Goal: Information Seeking & Learning: Learn about a topic

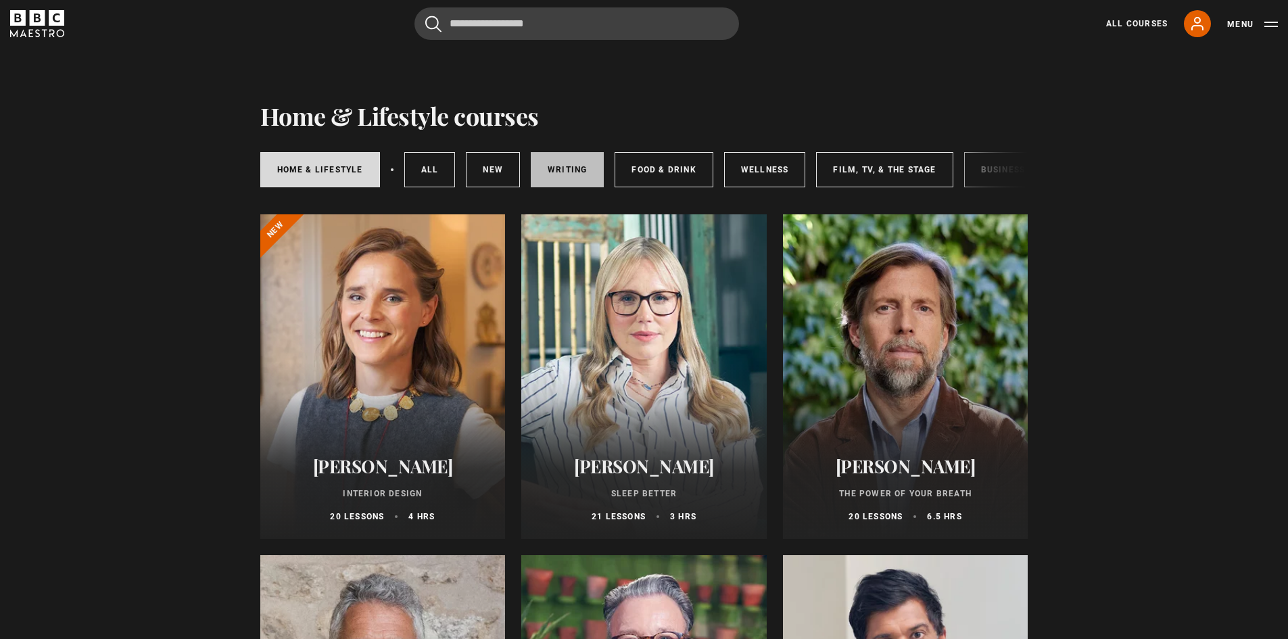
click at [557, 176] on link "Writing" at bounding box center [567, 169] width 73 height 35
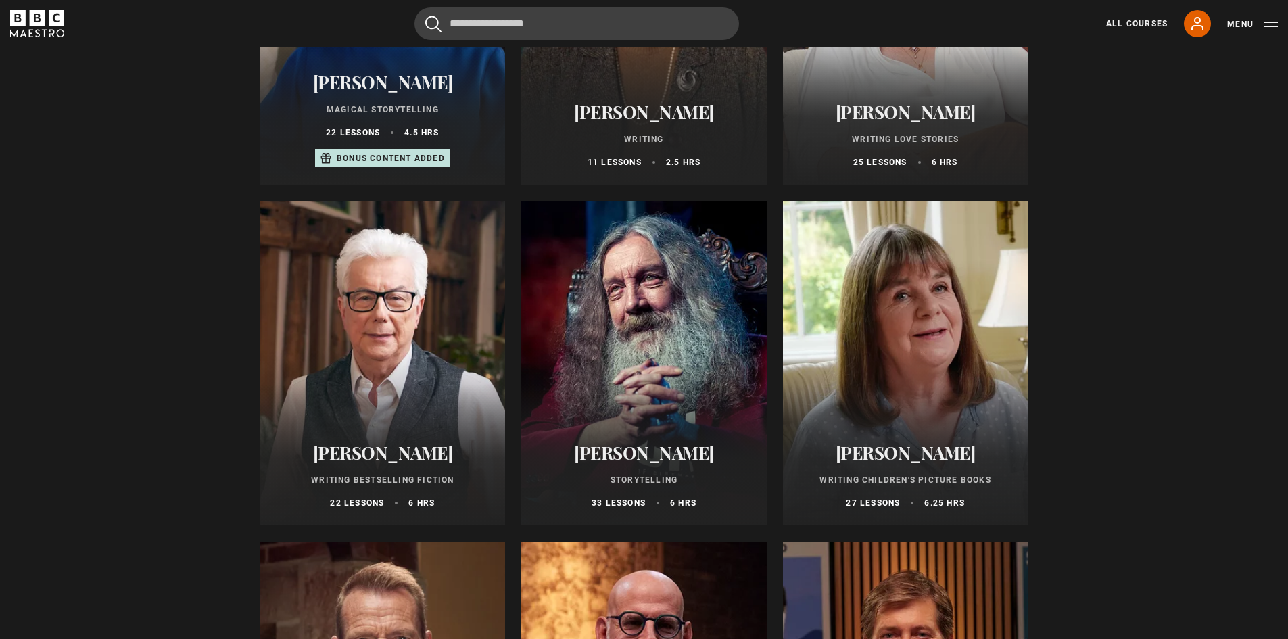
scroll to position [377, 0]
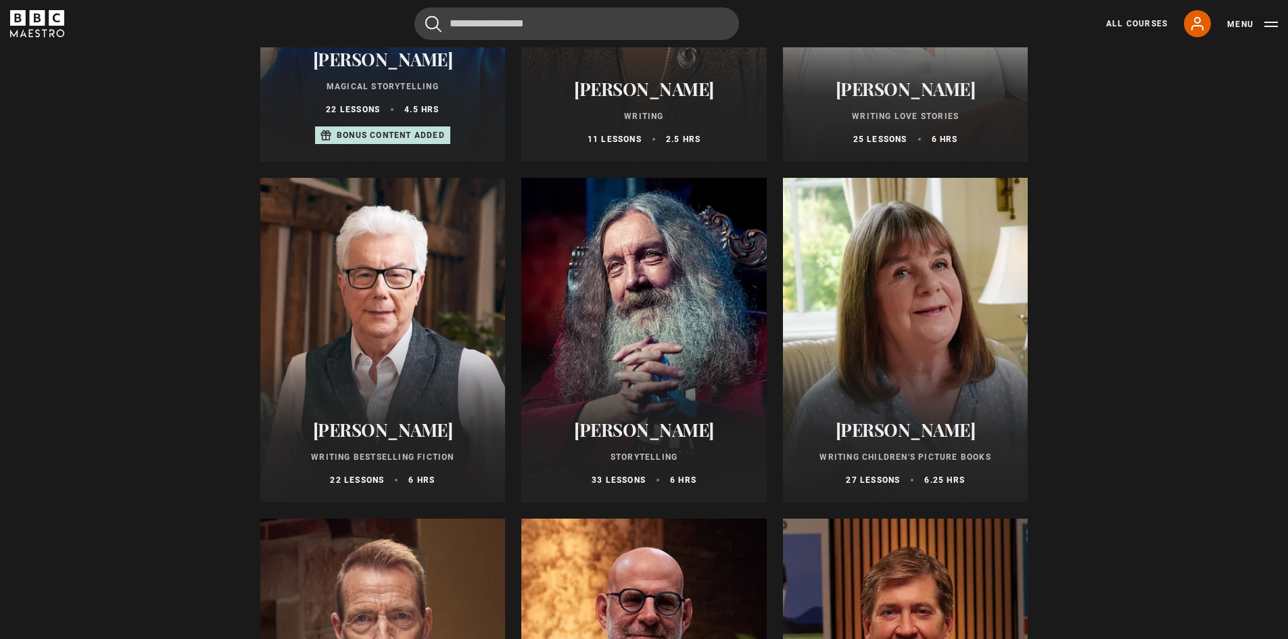
click at [904, 326] on div at bounding box center [905, 340] width 245 height 324
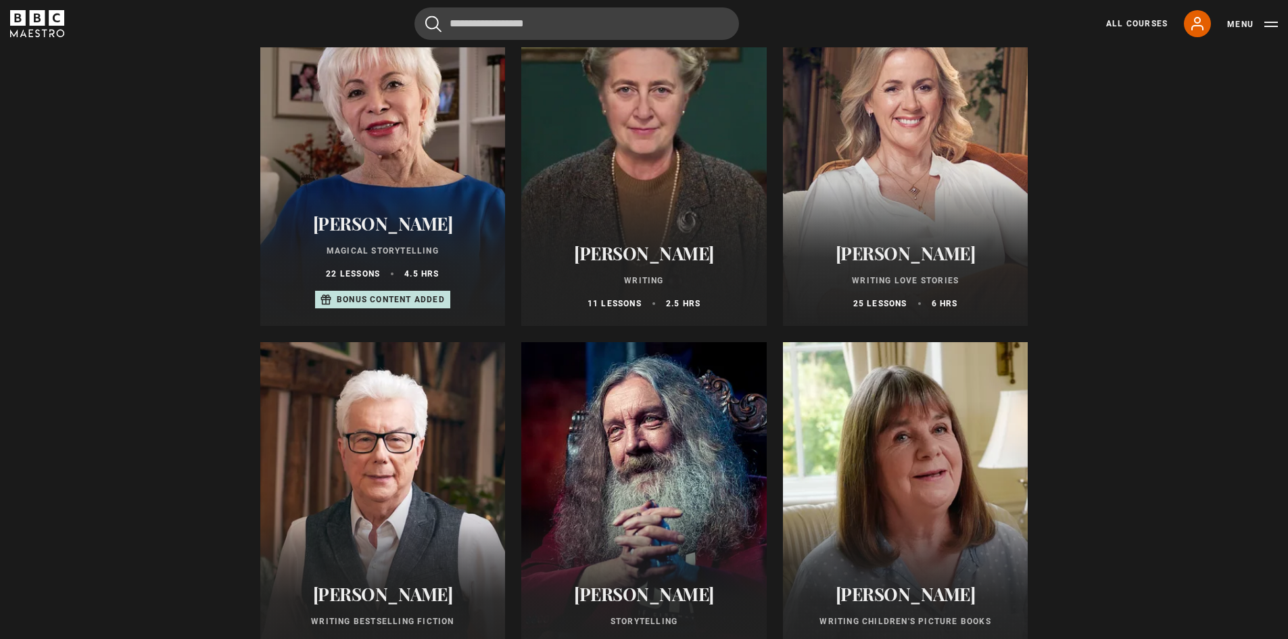
scroll to position [0, 0]
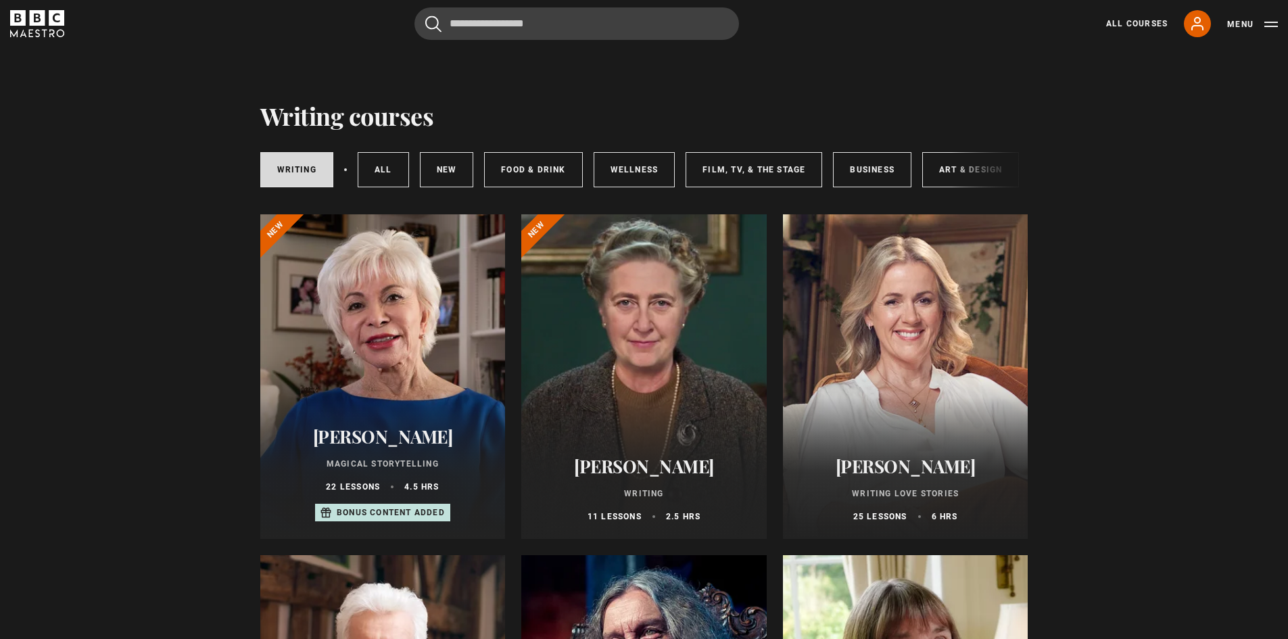
click at [1004, 171] on div "Writing All courses New courses Food & Drink Wellness Film, TV, & The Stage Bus…" at bounding box center [644, 170] width 768 height 46
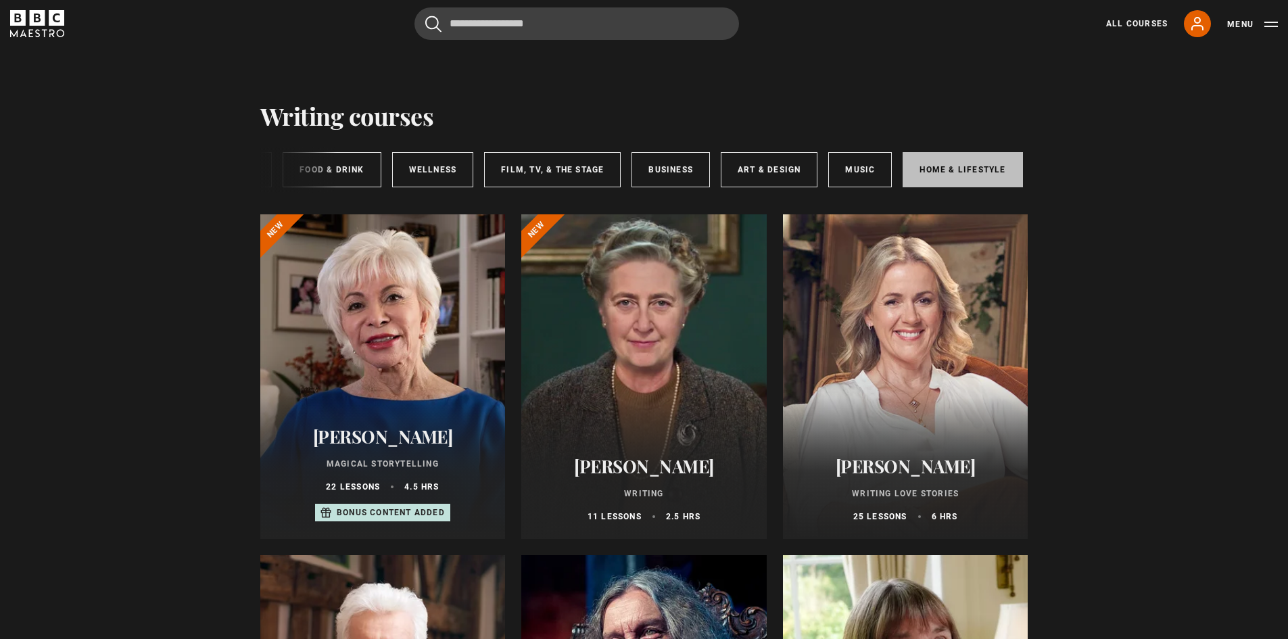
click at [967, 160] on link "Home & Lifestyle" at bounding box center [962, 169] width 120 height 35
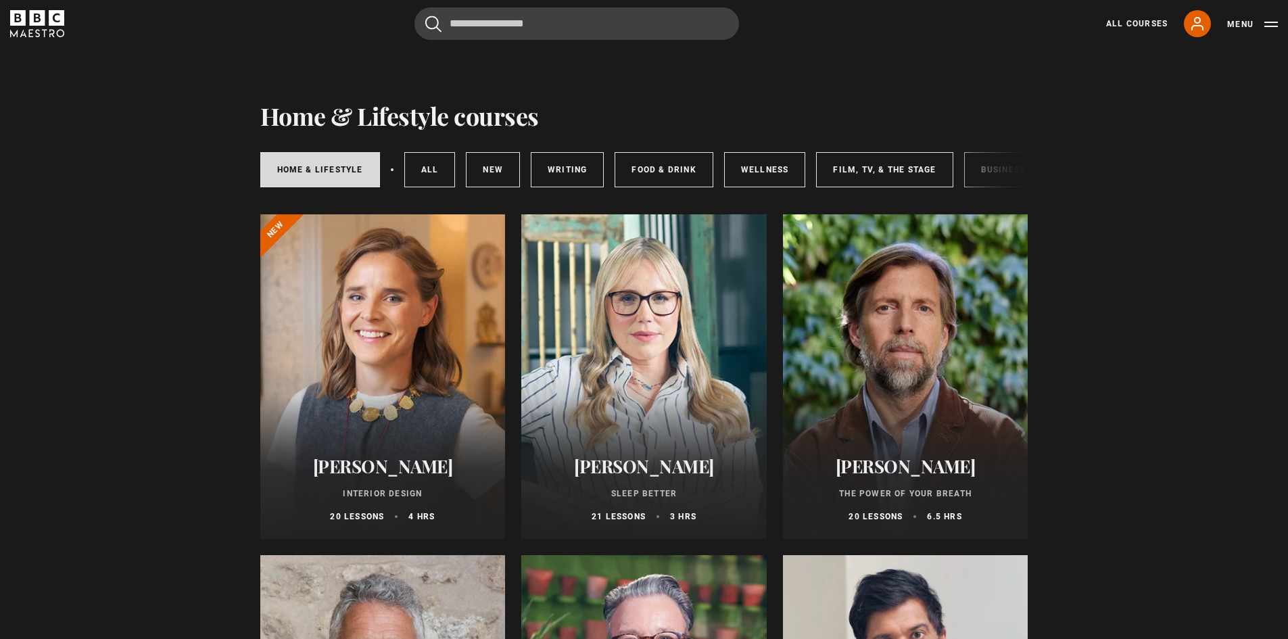
click at [766, 174] on link "Wellness" at bounding box center [765, 169] width 82 height 35
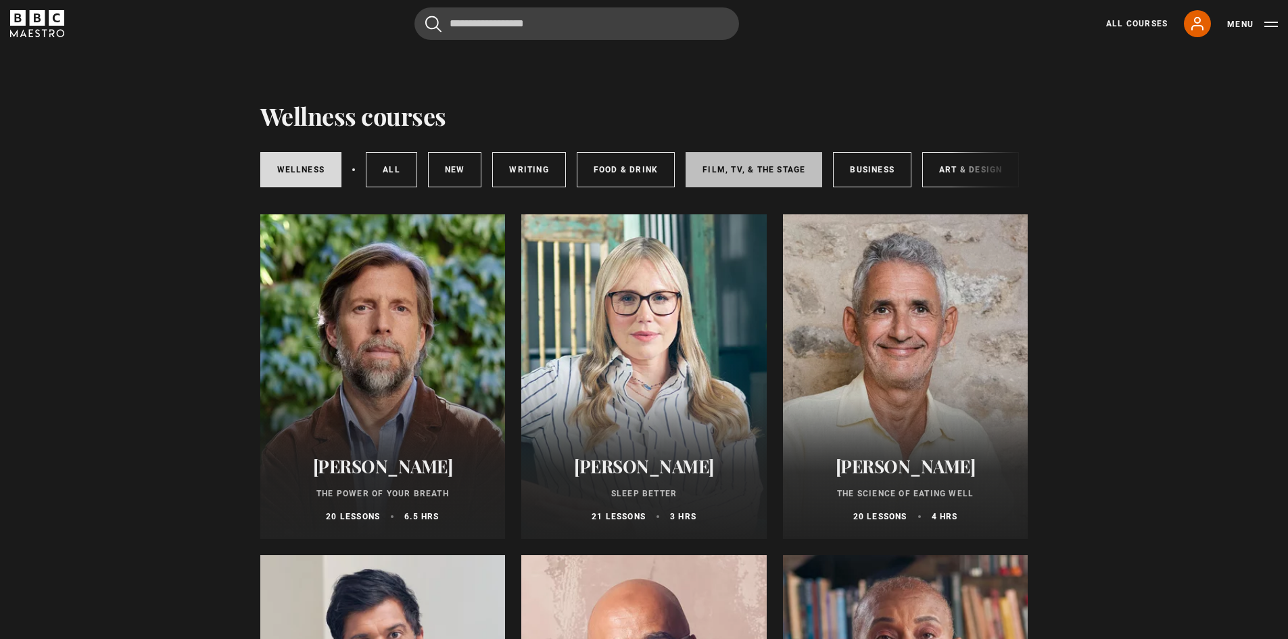
click at [773, 163] on link "Film, TV, & The Stage" at bounding box center [753, 169] width 137 height 35
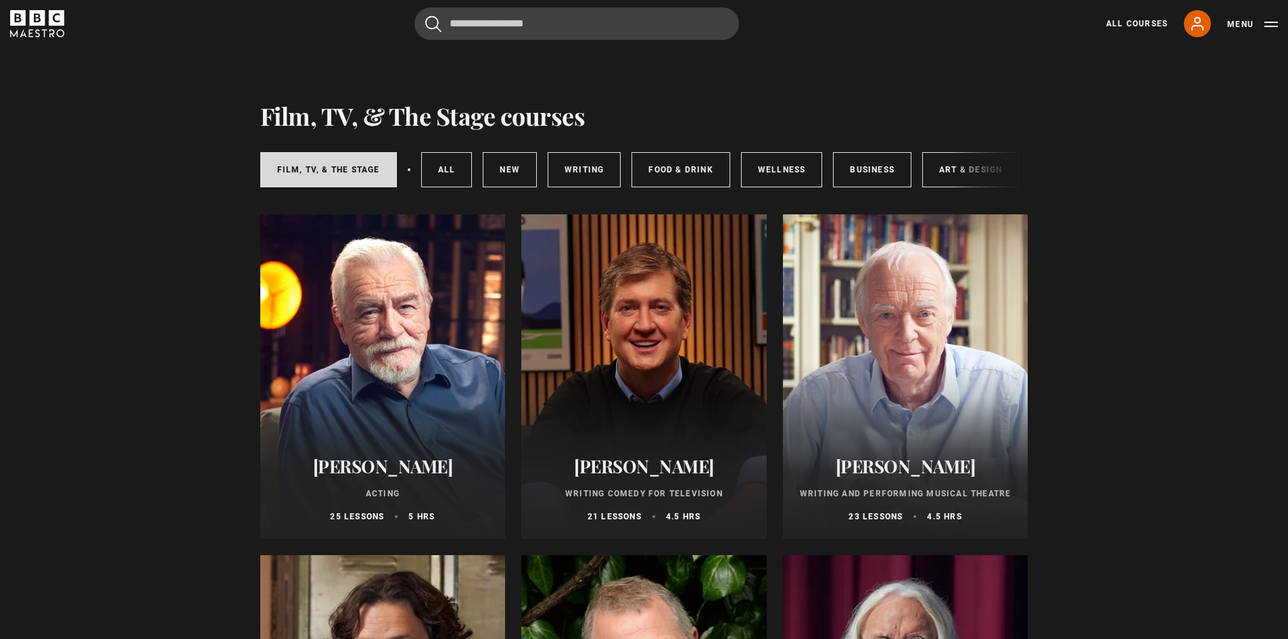
click at [802, 160] on link "Wellness" at bounding box center [782, 169] width 82 height 35
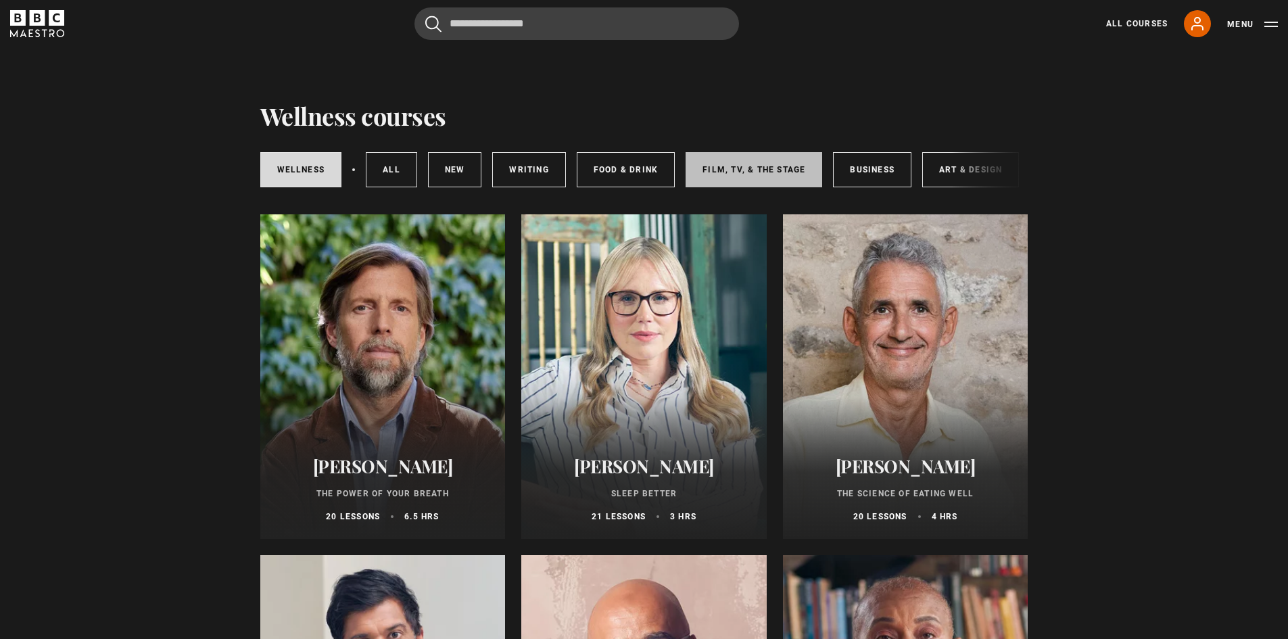
click at [745, 162] on link "Film, TV, & The Stage" at bounding box center [753, 169] width 137 height 35
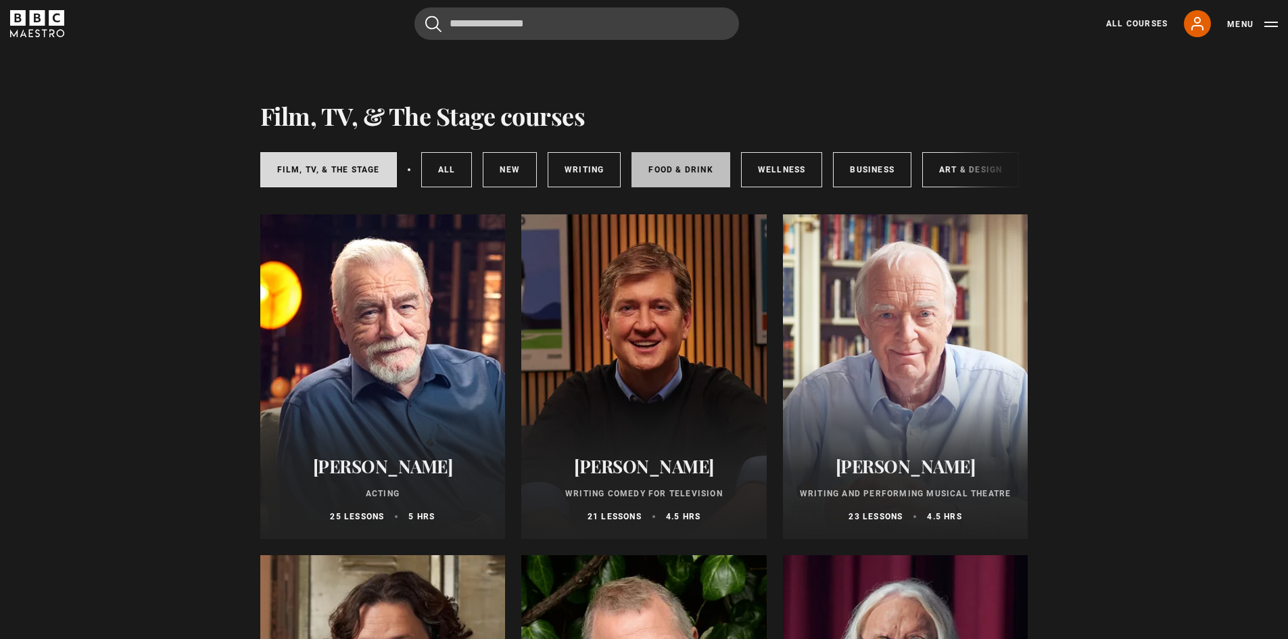
click at [673, 180] on link "Food & Drink" at bounding box center [680, 169] width 98 height 35
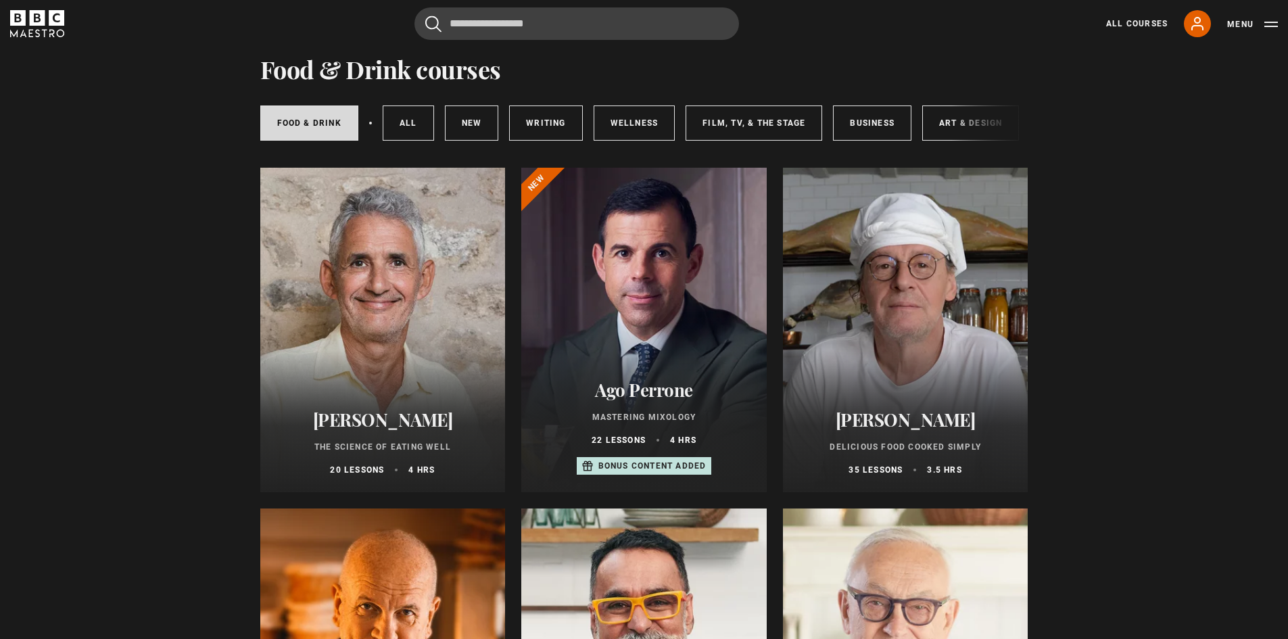
scroll to position [42, 0]
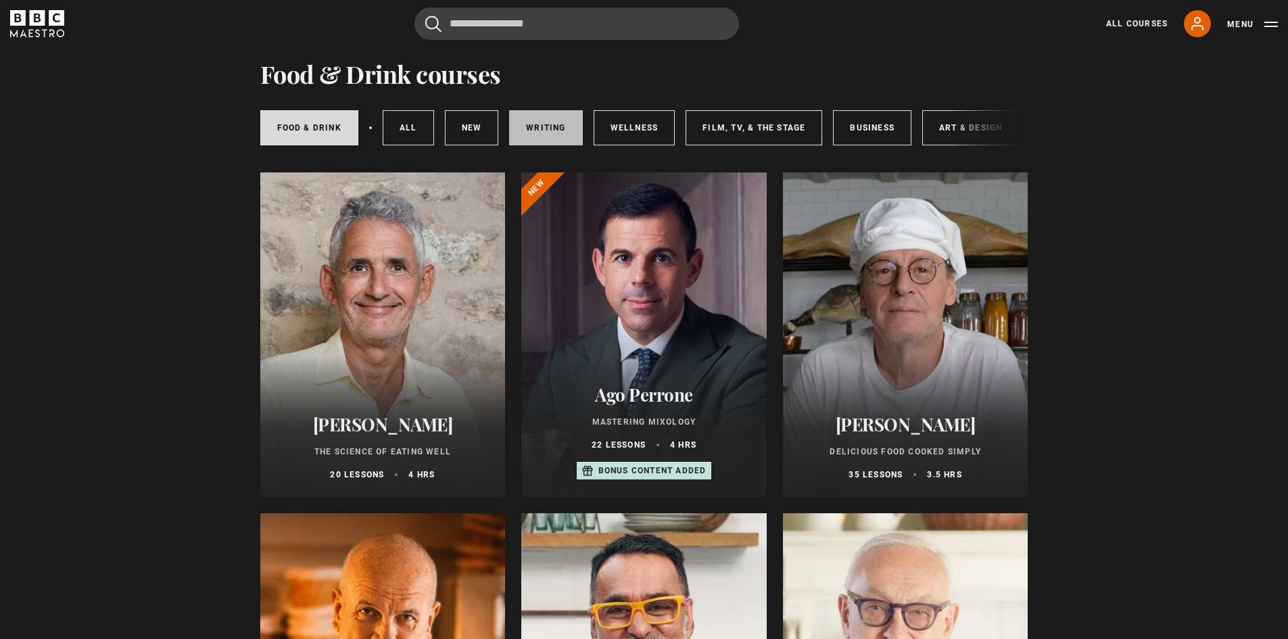
click at [548, 132] on link "Writing" at bounding box center [545, 127] width 73 height 35
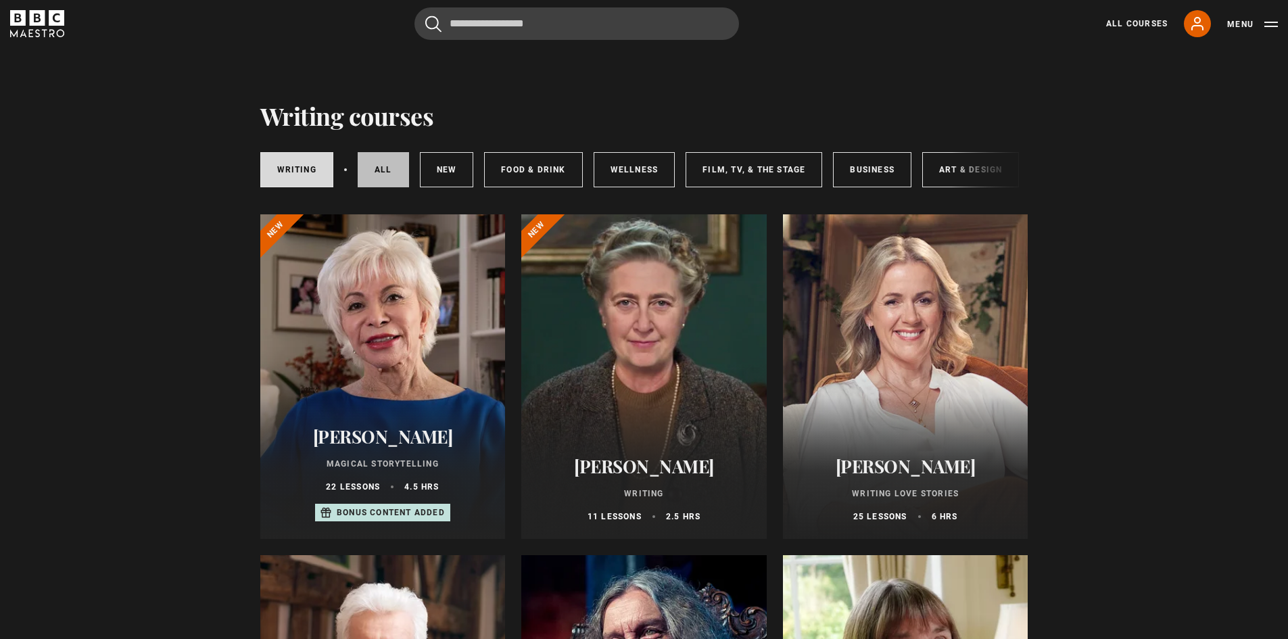
click at [371, 173] on link "All courses" at bounding box center [383, 169] width 51 height 35
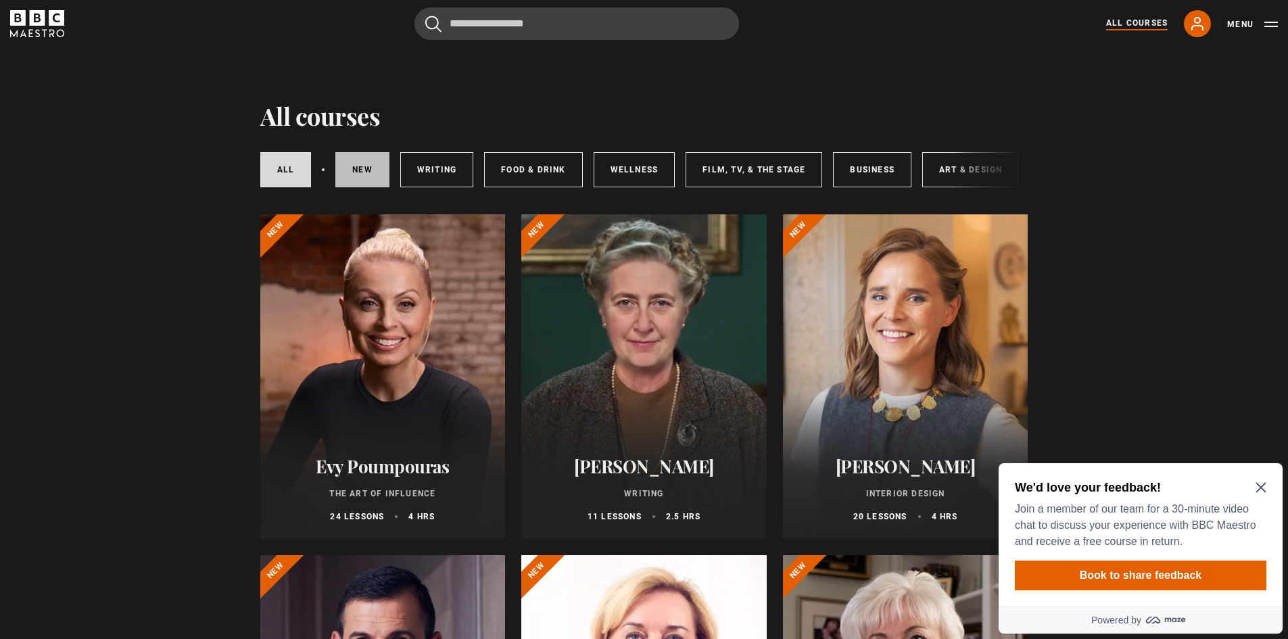
click at [350, 176] on link "New courses" at bounding box center [362, 169] width 54 height 35
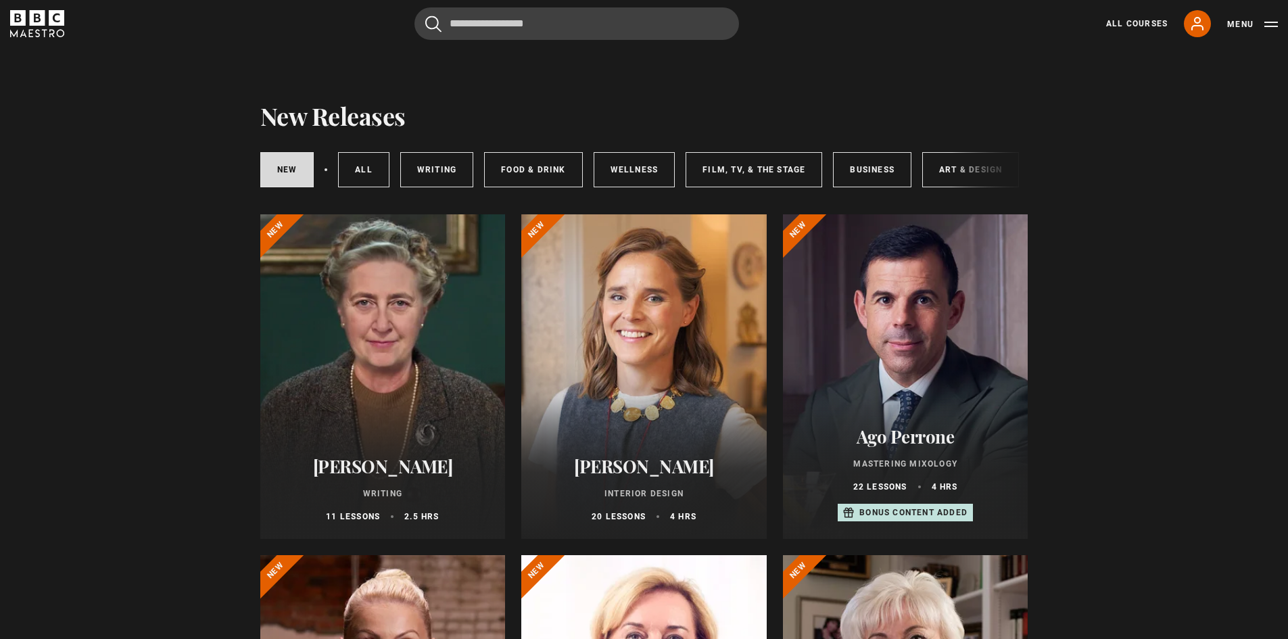
scroll to position [0, 201]
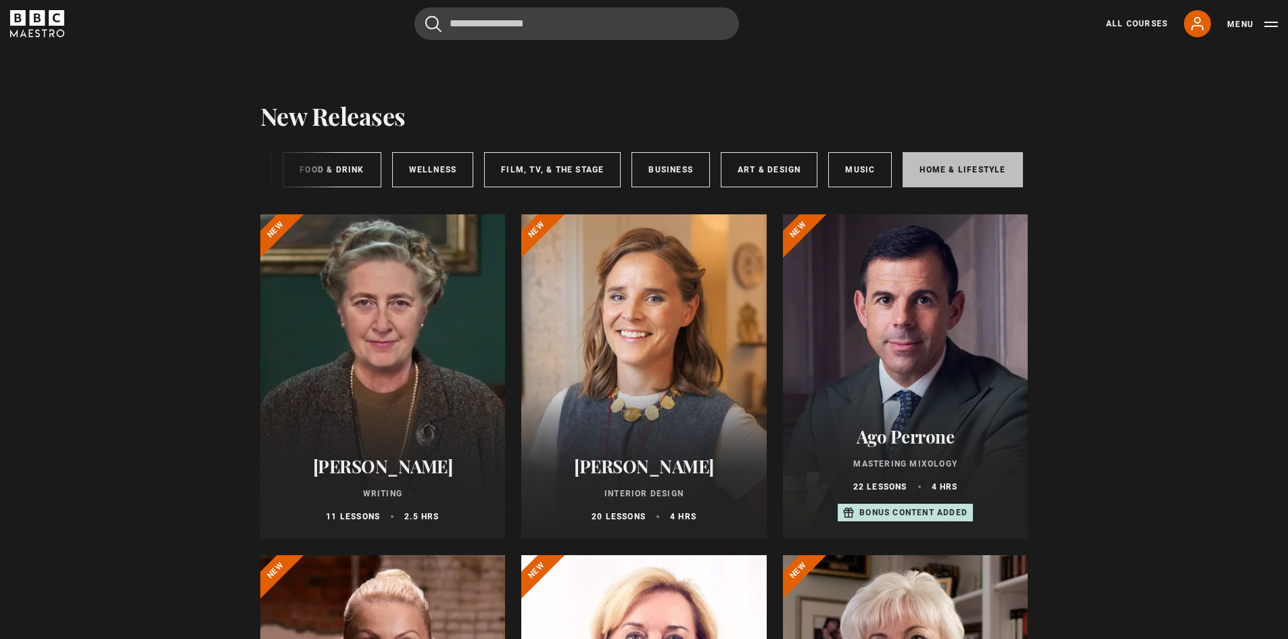
click at [981, 175] on link "Home & Lifestyle" at bounding box center [962, 169] width 120 height 35
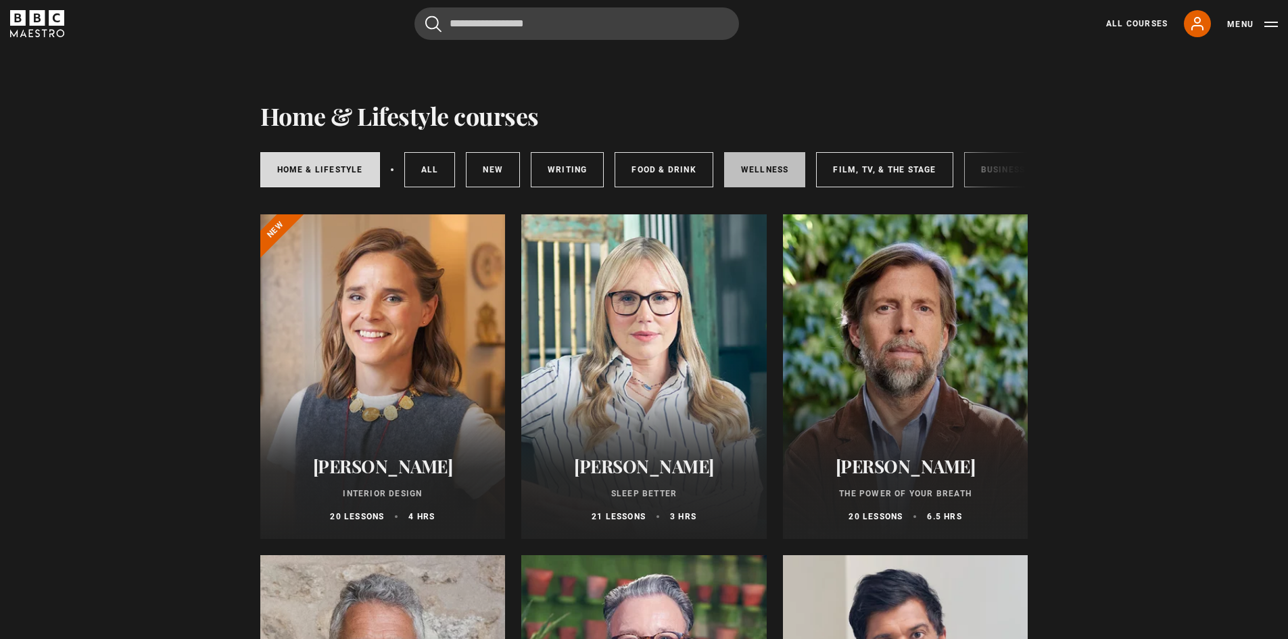
click at [768, 168] on link "Wellness" at bounding box center [765, 169] width 82 height 35
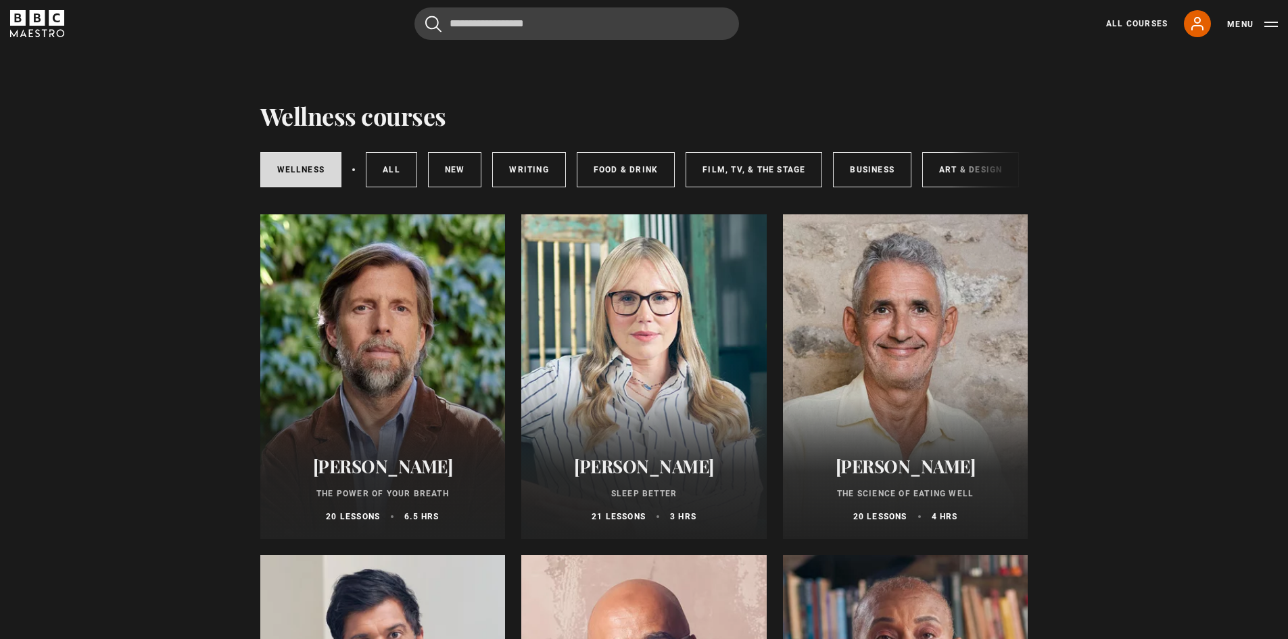
click at [529, 162] on link "Writing" at bounding box center [528, 169] width 73 height 35
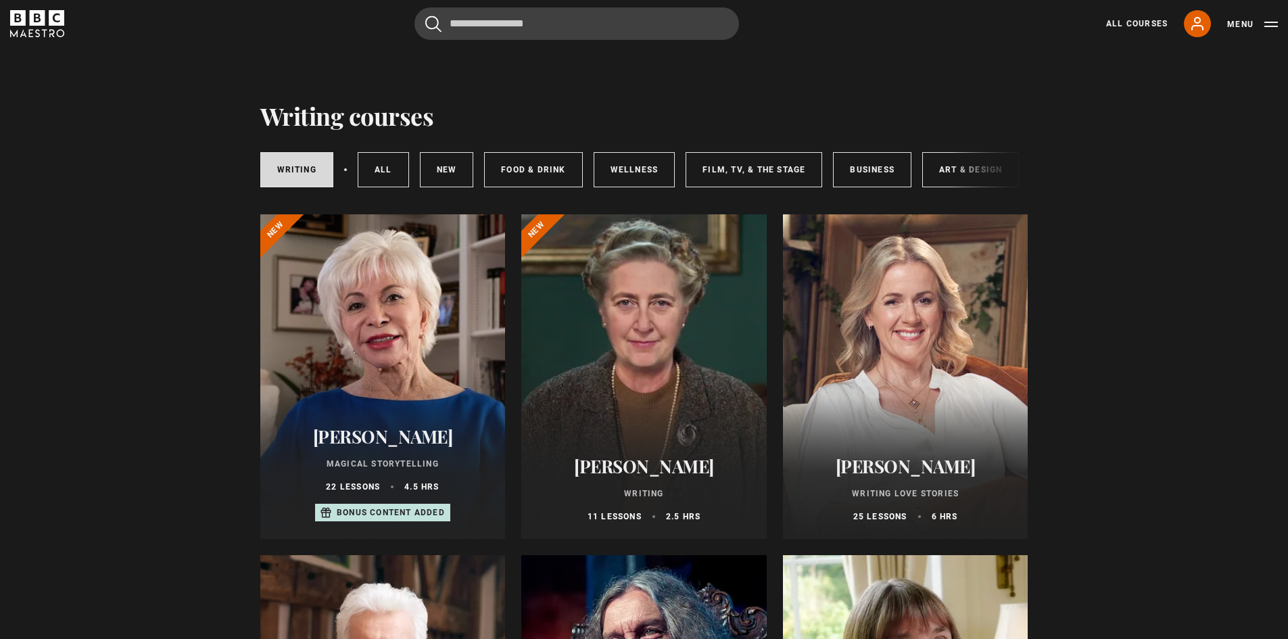
click at [658, 186] on link "Wellness" at bounding box center [634, 169] width 82 height 35
drag, startPoint x: 658, startPoint y: 192, endPoint x: 775, endPoint y: 187, distance: 116.3
click at [775, 187] on div "Writing All courses New courses Food & Drink Wellness Film, TV, & The Stage Bus…" at bounding box center [644, 170] width 768 height 46
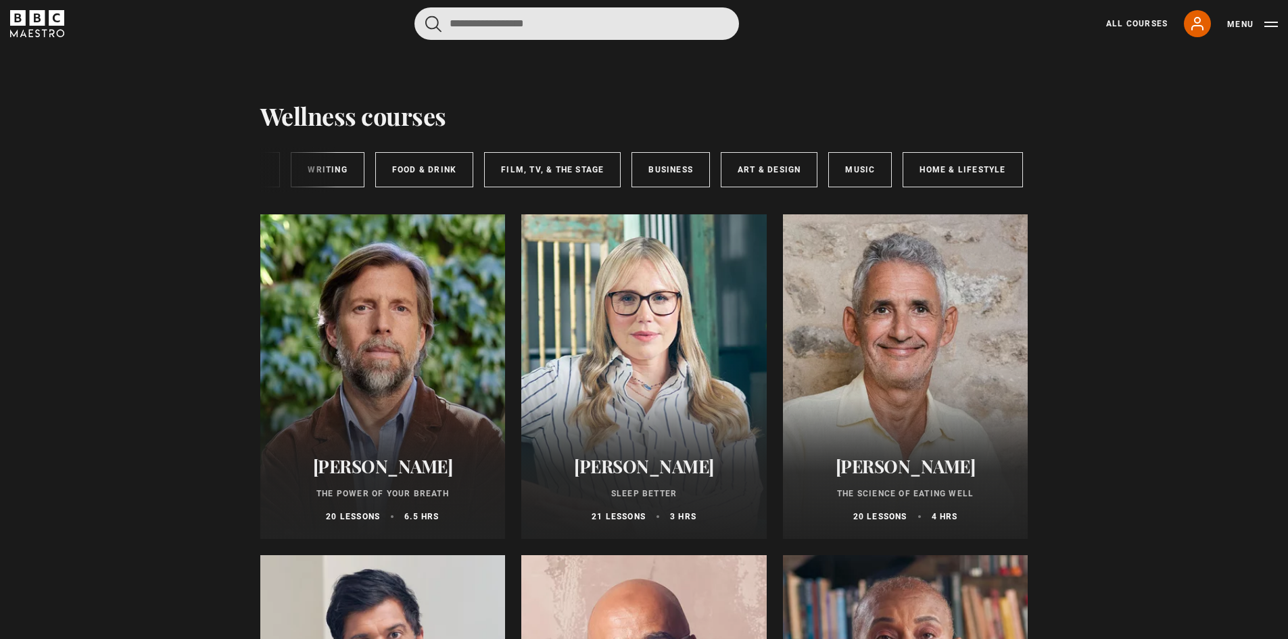
click at [485, 30] on input "Search" at bounding box center [576, 23] width 324 height 32
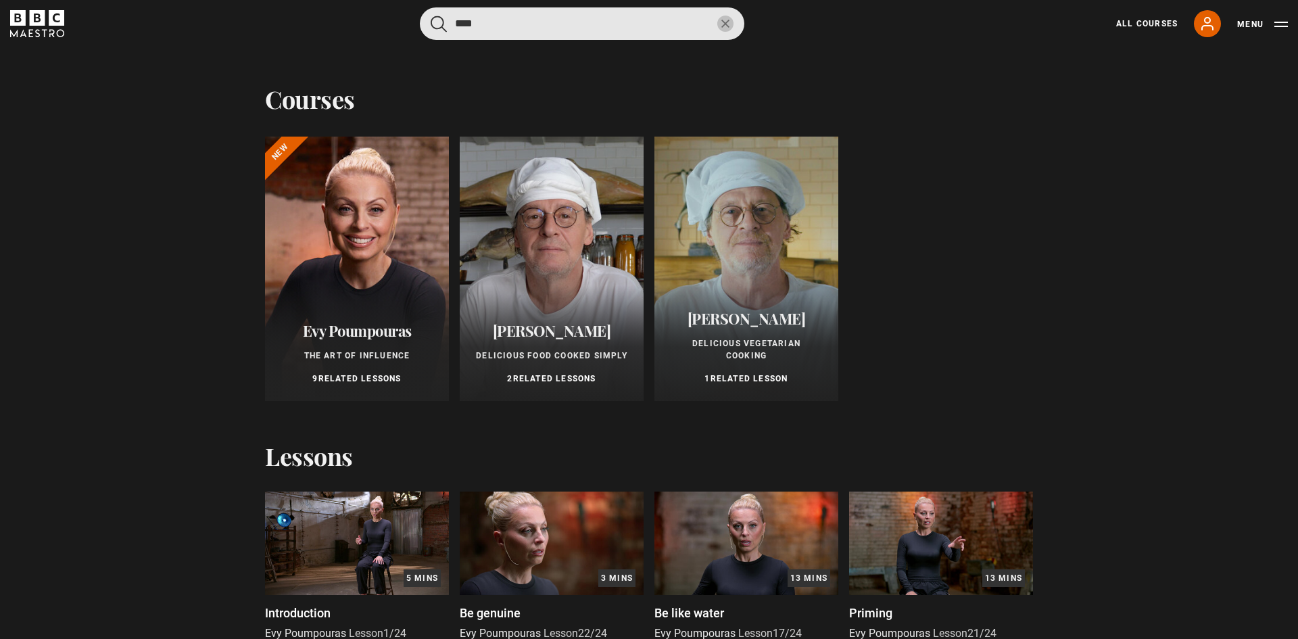
type input "****"
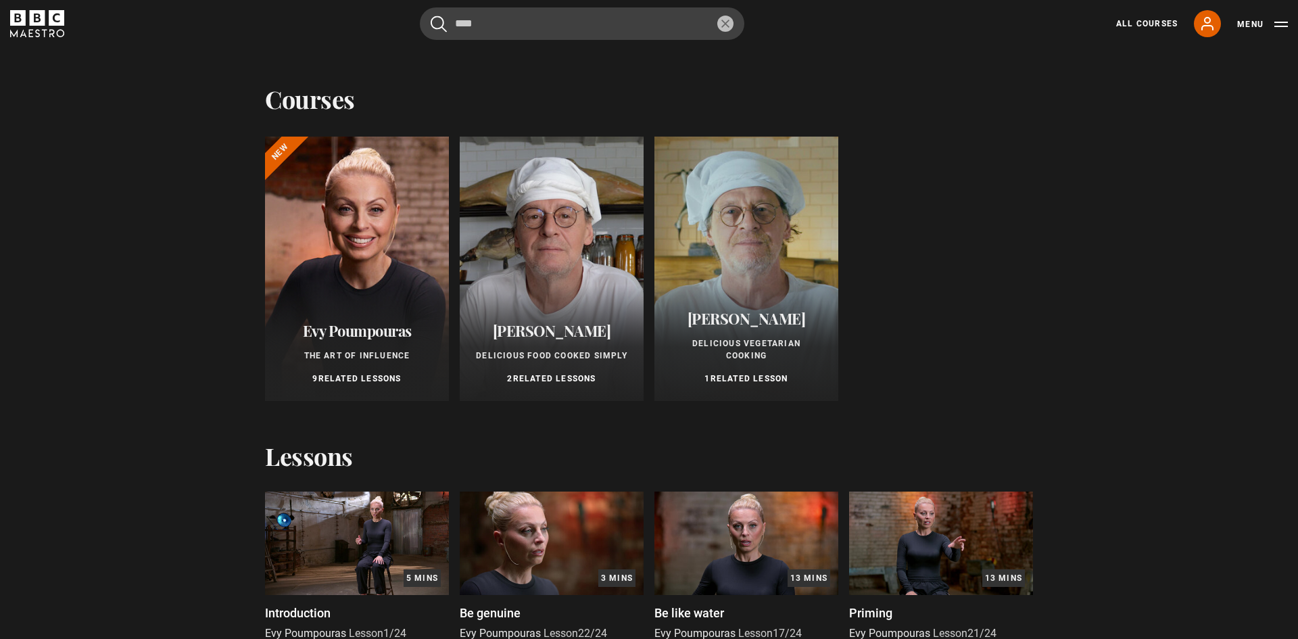
click at [337, 246] on div at bounding box center [357, 269] width 184 height 264
click at [342, 366] on div "Evy Poumpouras The Art of Influence 9 Related Lessons" at bounding box center [357, 353] width 184 height 95
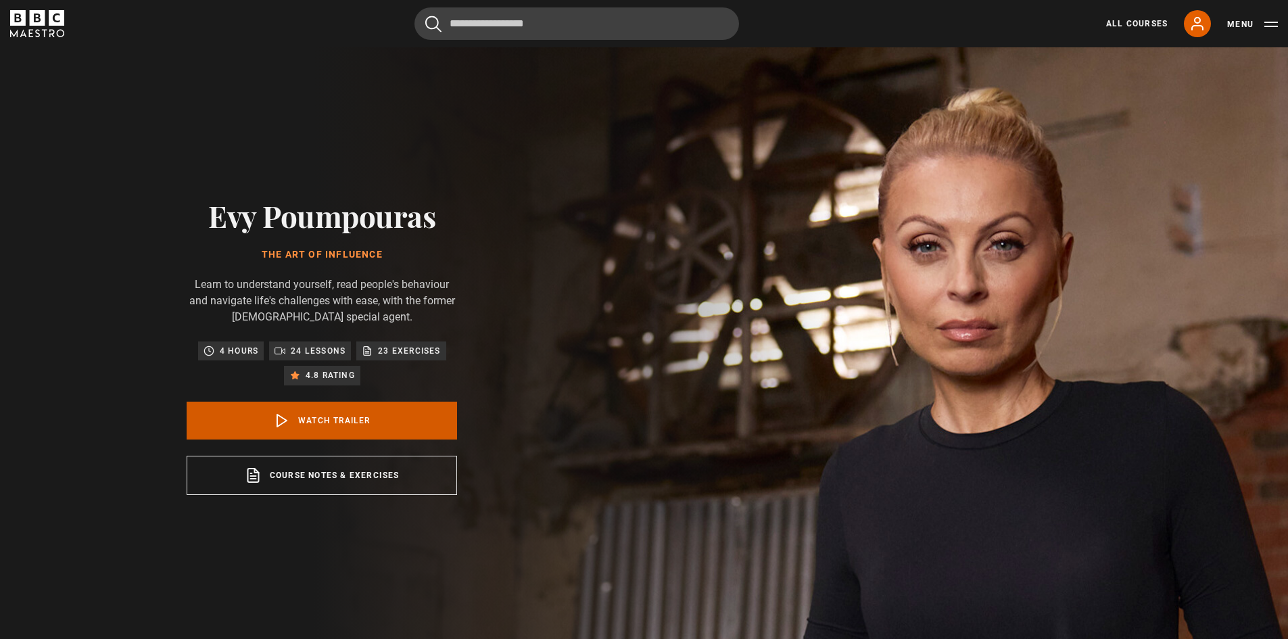
click at [319, 437] on link "Watch Trailer" at bounding box center [322, 420] width 270 height 38
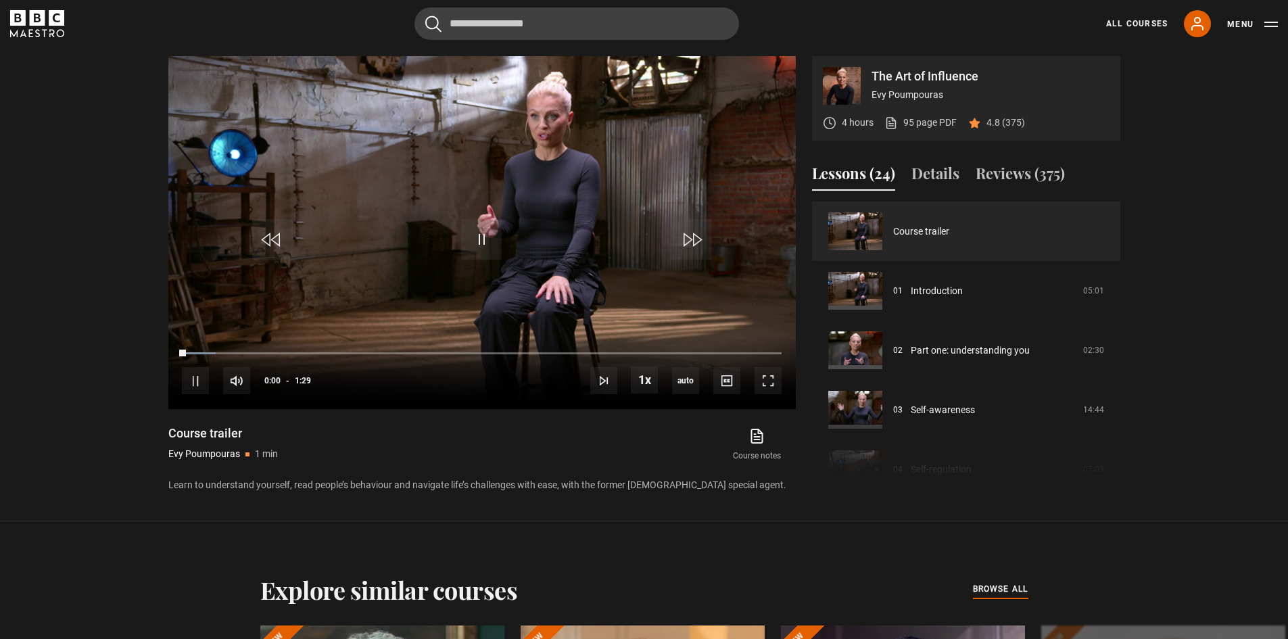
scroll to position [645, 0]
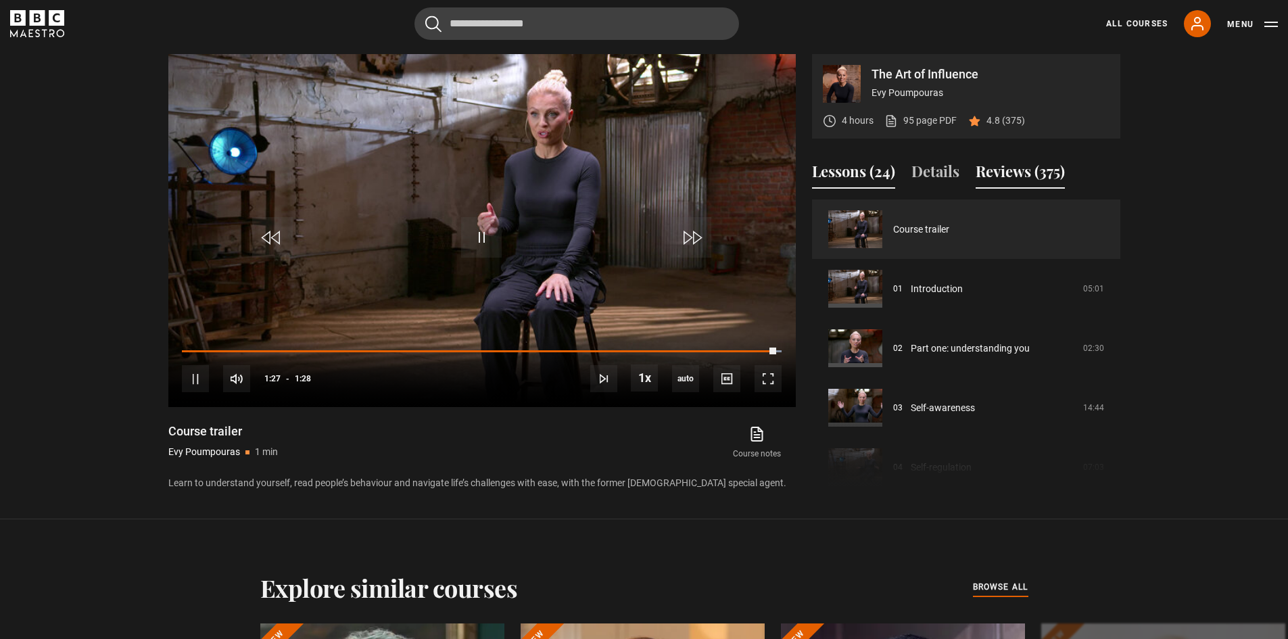
click at [1005, 176] on button "Reviews (375)" at bounding box center [1019, 174] width 89 height 28
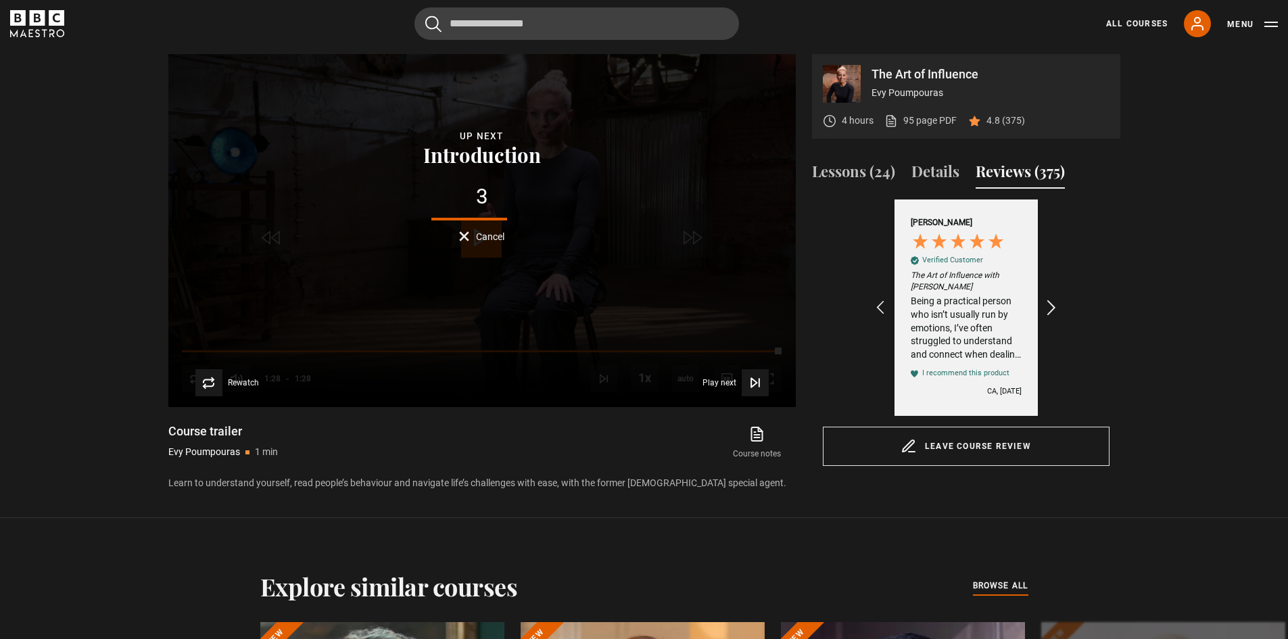
click at [1049, 310] on icon "REVIEWS.io Carousel Scroll Right" at bounding box center [1051, 307] width 19 height 19
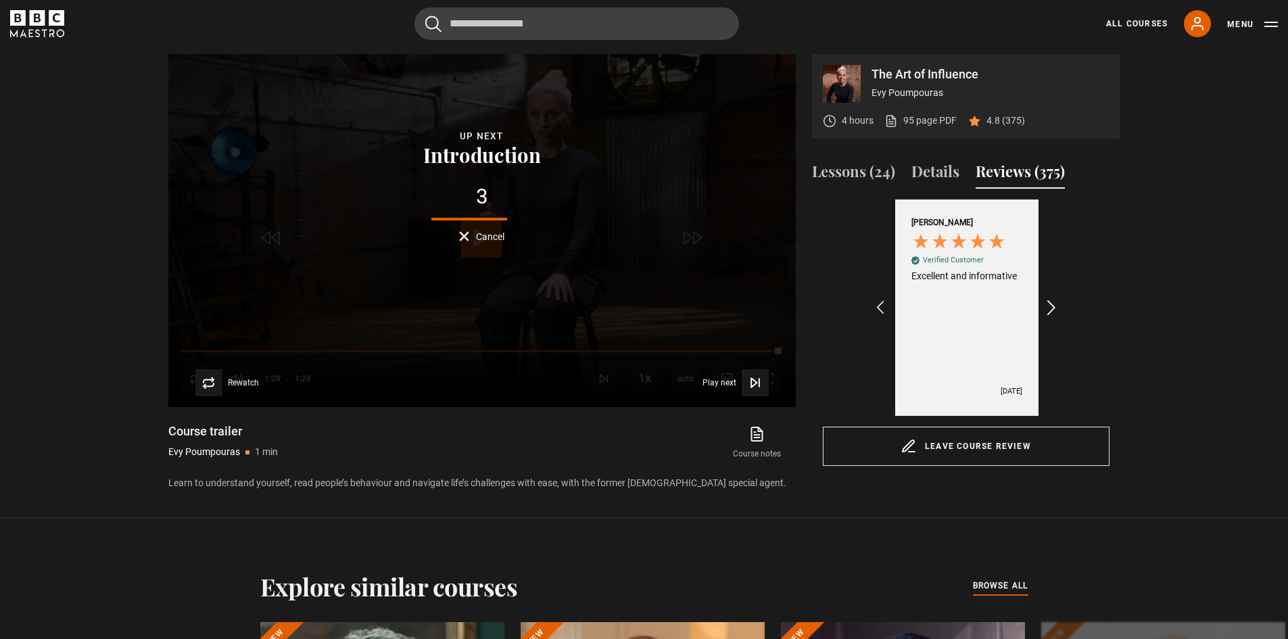
scroll to position [0, 157]
click at [1049, 310] on icon "REVIEWS.io Carousel Scroll Right" at bounding box center [1051, 307] width 19 height 19
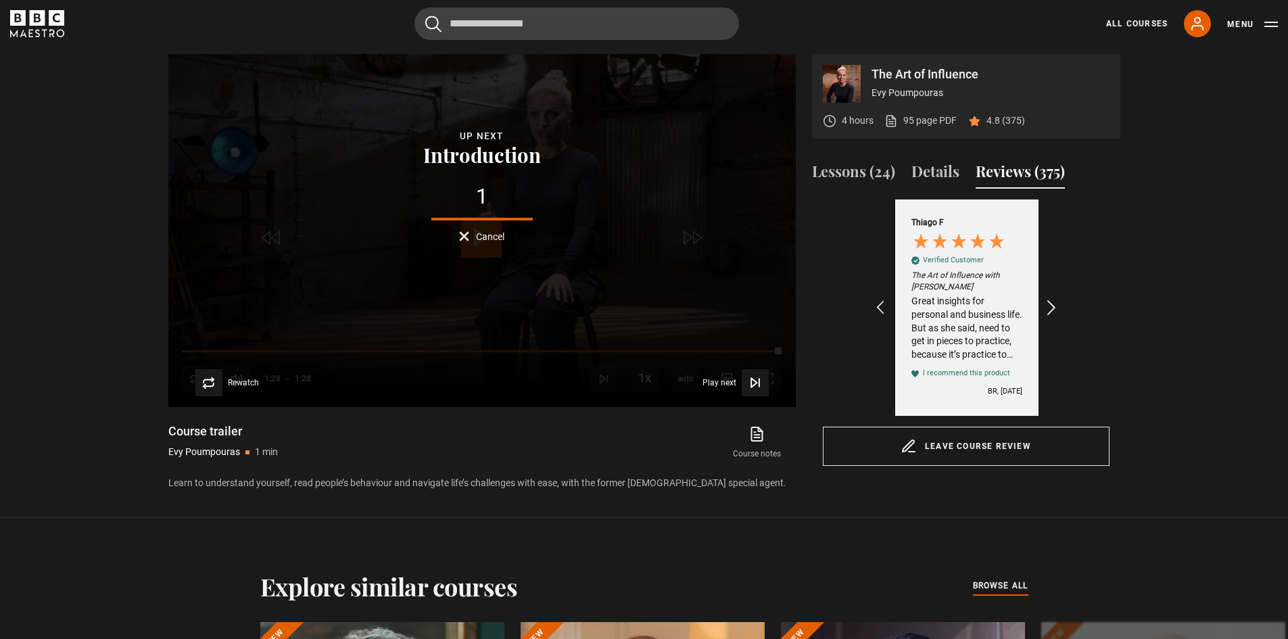
scroll to position [0, 314]
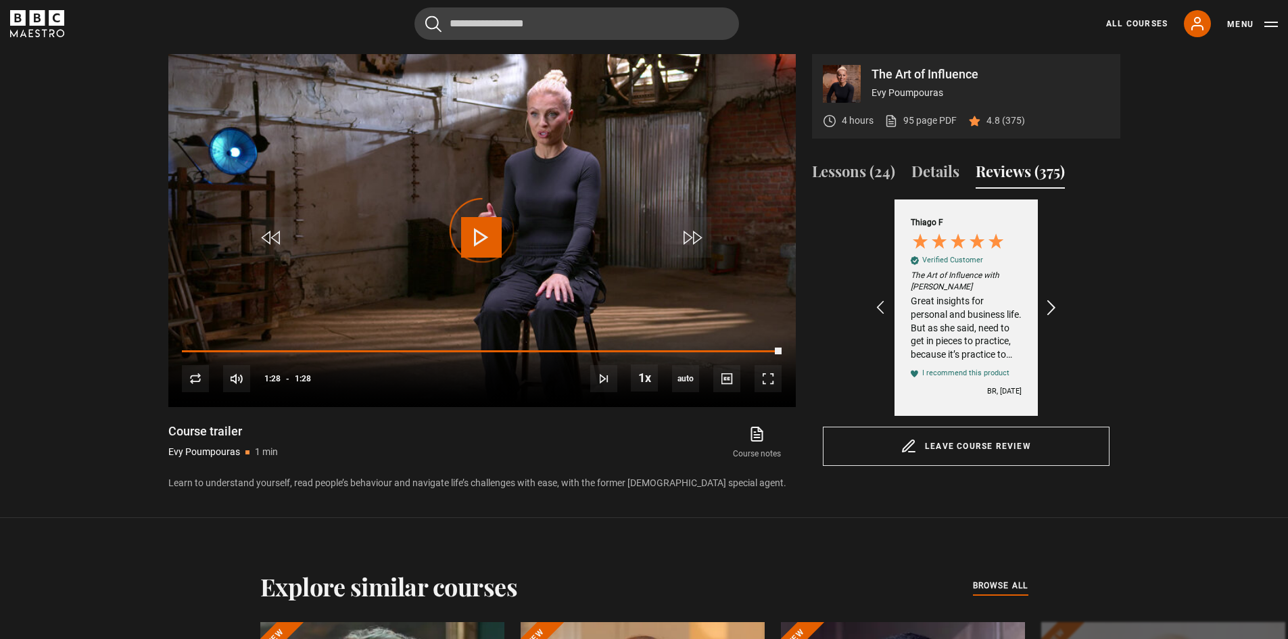
click at [1049, 310] on icon "REVIEWS.io Carousel Scroll Right" at bounding box center [1051, 307] width 19 height 19
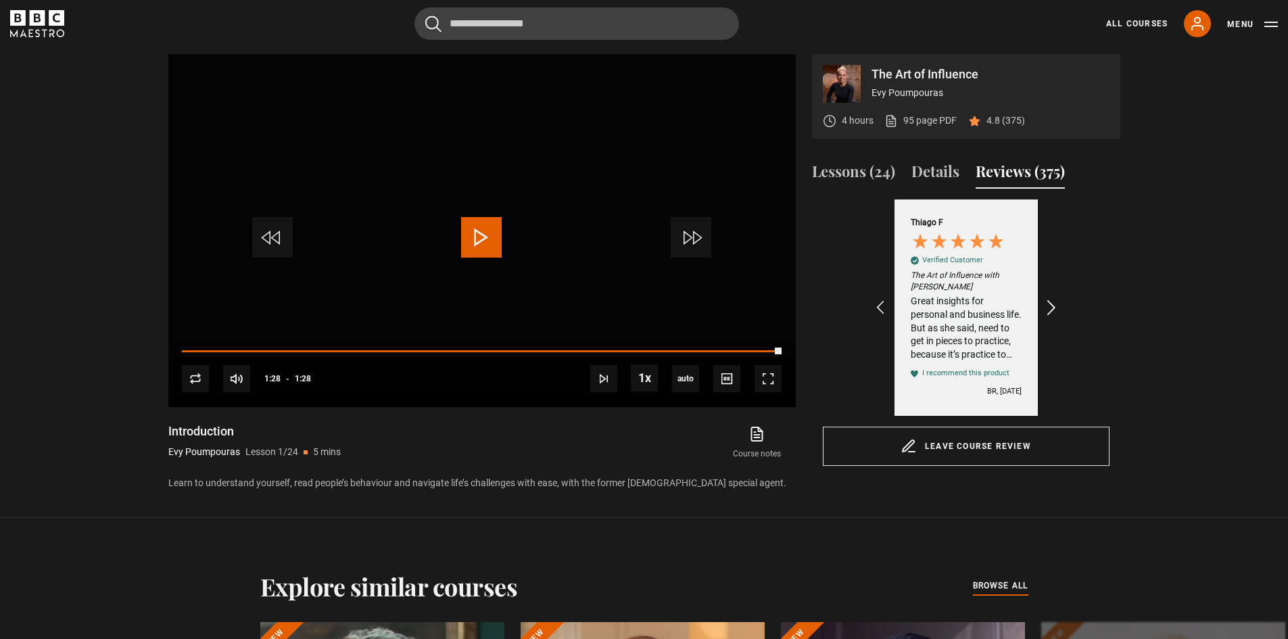
scroll to position [0, 470]
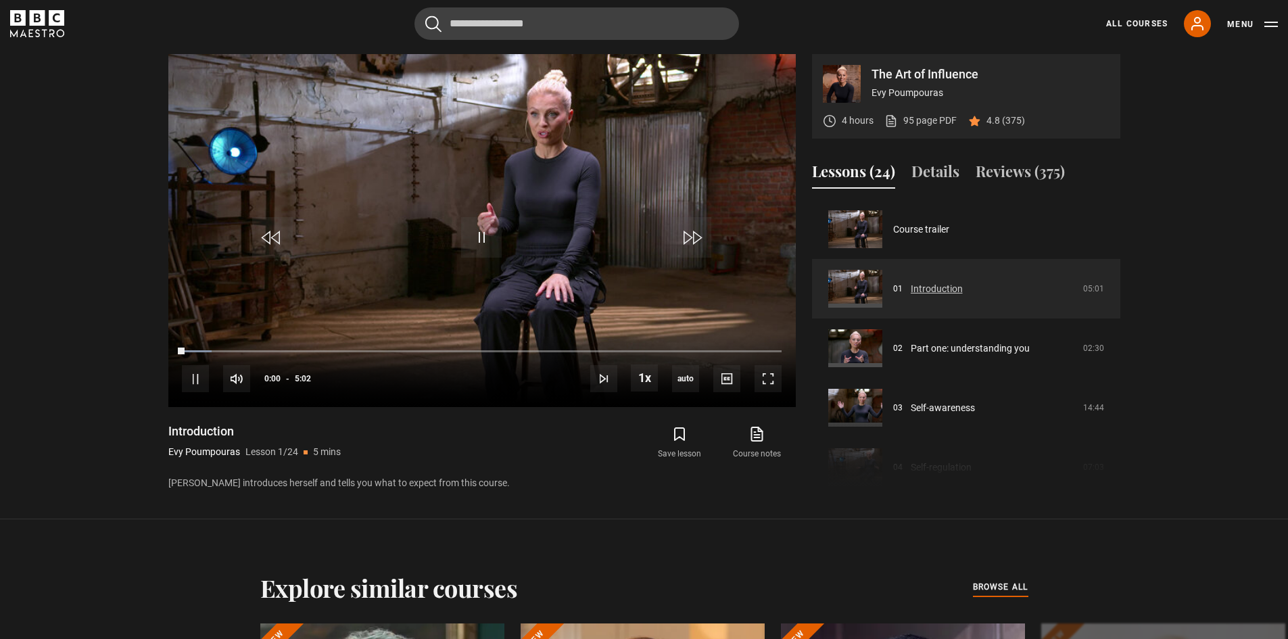
click at [935, 289] on link "Introduction" at bounding box center [936, 289] width 52 height 14
click at [240, 373] on span "Video Player" at bounding box center [236, 378] width 27 height 27
click at [314, 374] on div "93%" at bounding box center [314, 379] width 1 height 10
click at [304, 378] on div "100%" at bounding box center [284, 378] width 41 height 27
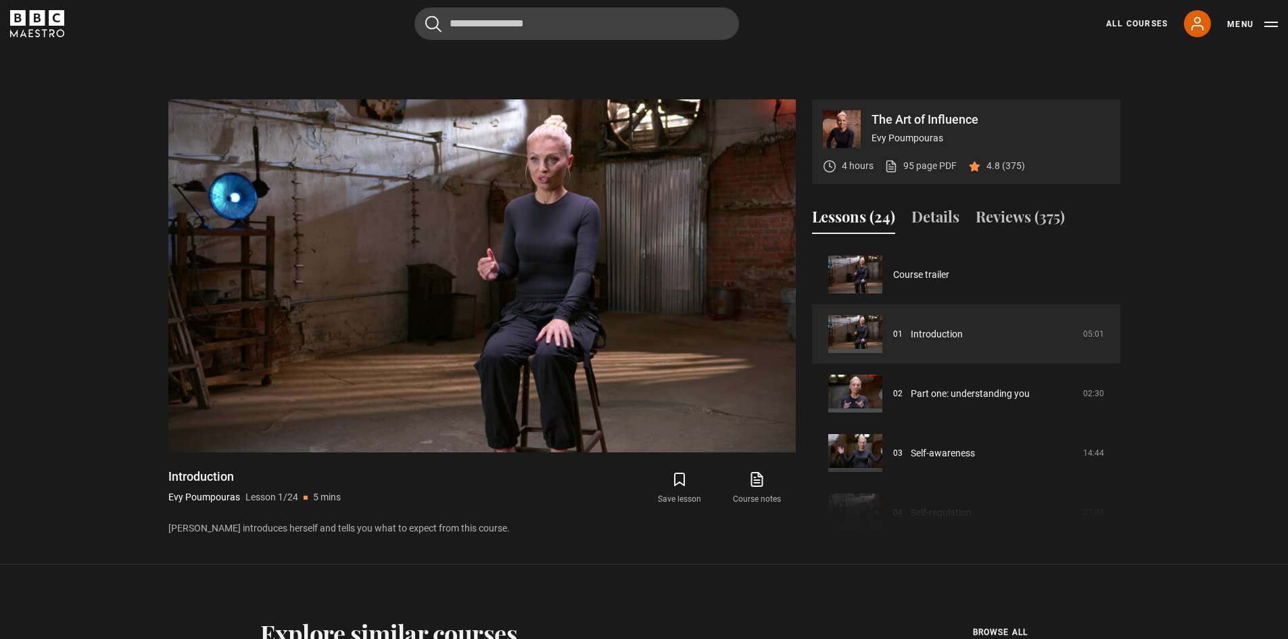
scroll to position [587, 0]
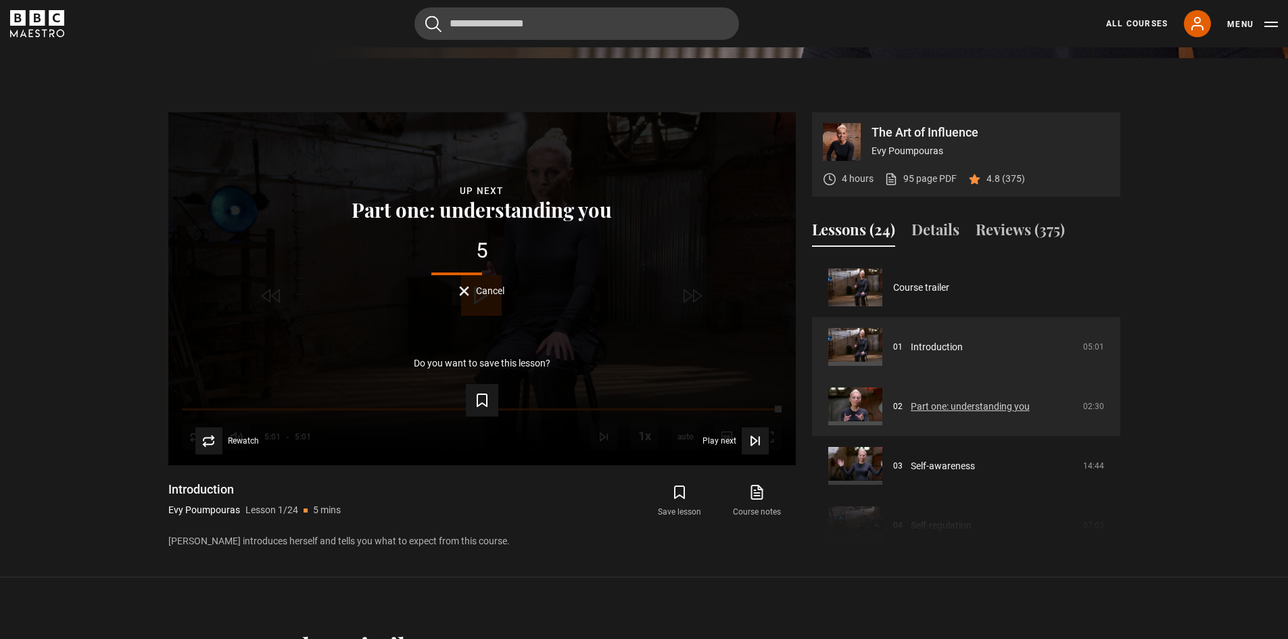
click at [932, 403] on link "Part one: understanding you" at bounding box center [969, 406] width 119 height 14
